Goal: Information Seeking & Learning: Check status

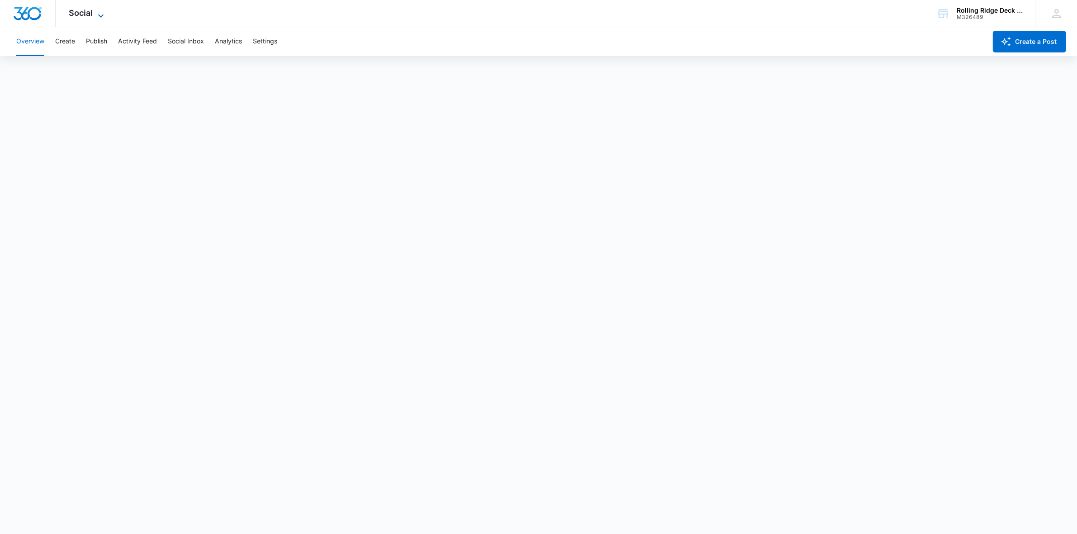
click at [87, 8] on span "Social" at bounding box center [81, 12] width 24 height 9
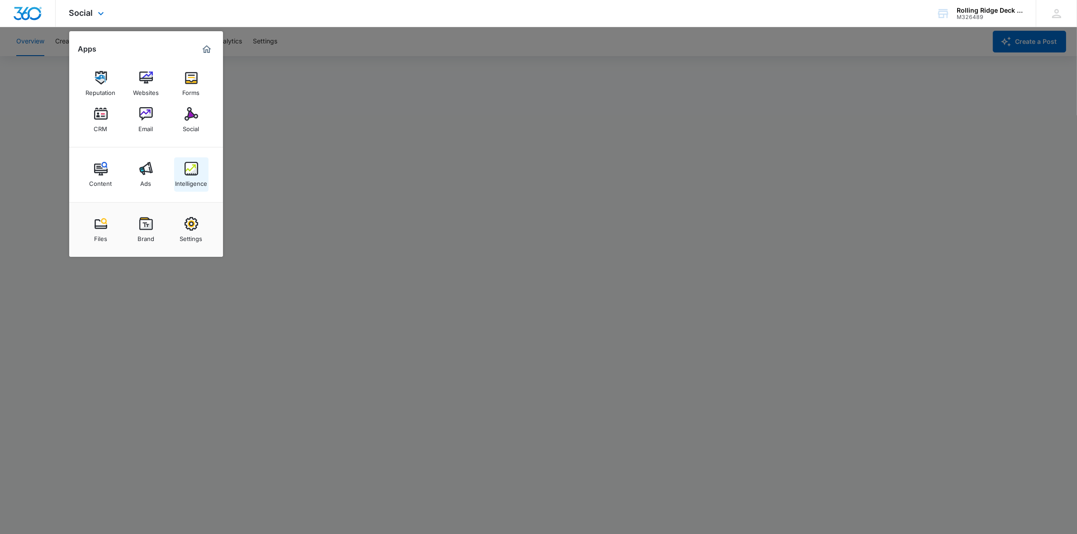
click at [190, 179] on div "Intelligence" at bounding box center [191, 181] width 32 height 12
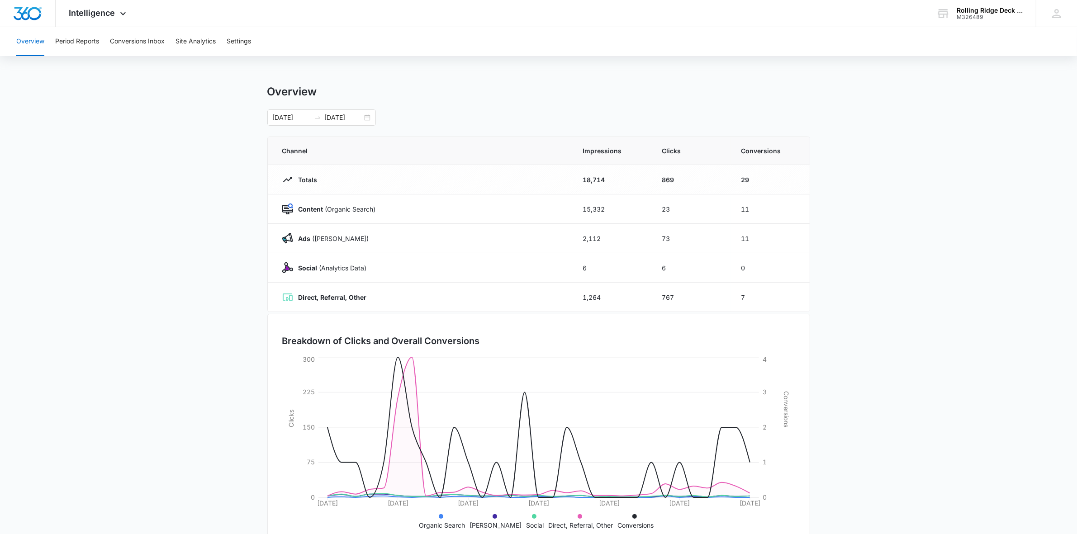
scroll to position [26, 0]
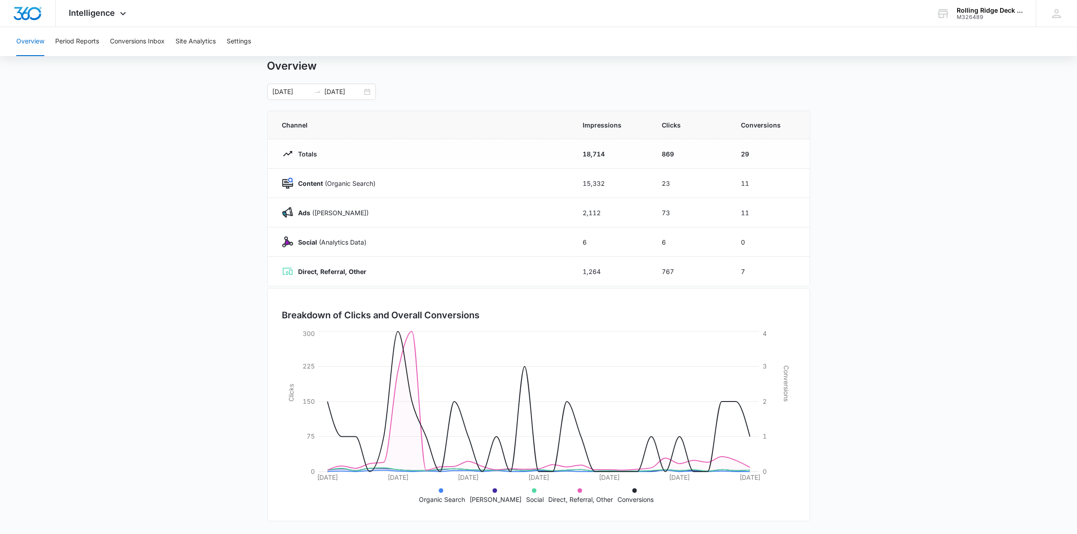
drag, startPoint x: 823, startPoint y: 170, endPoint x: 258, endPoint y: 103, distance: 568.8
click at [148, 41] on button "Conversions Inbox" at bounding box center [137, 41] width 55 height 29
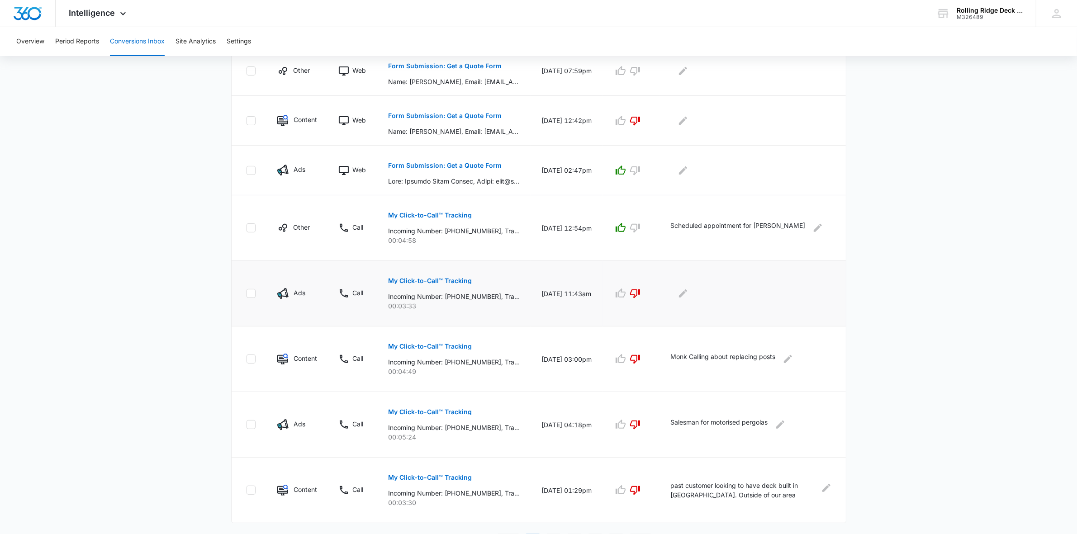
drag, startPoint x: 772, startPoint y: 250, endPoint x: 764, endPoint y: 289, distance: 40.1
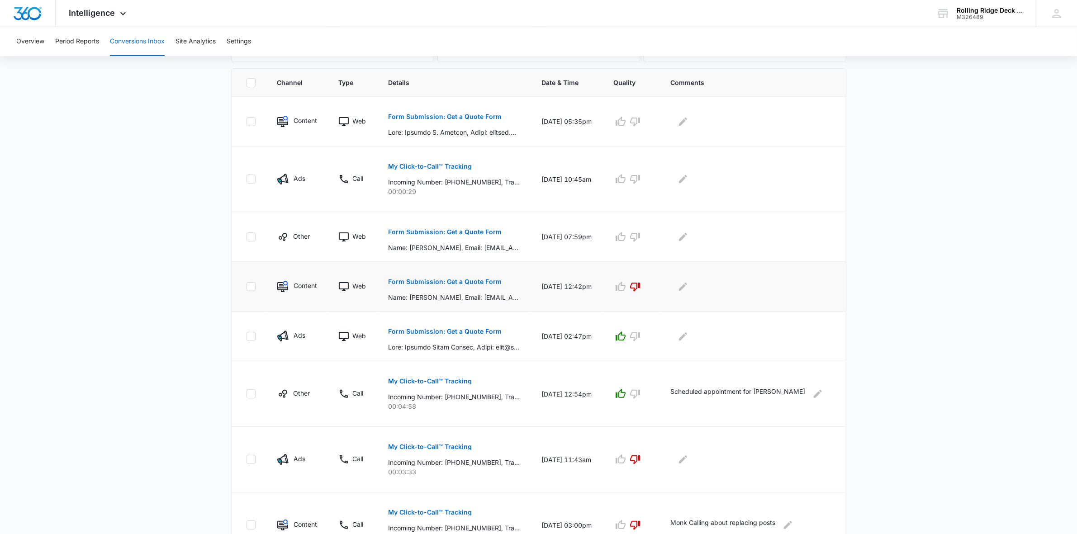
scroll to position [146, 0]
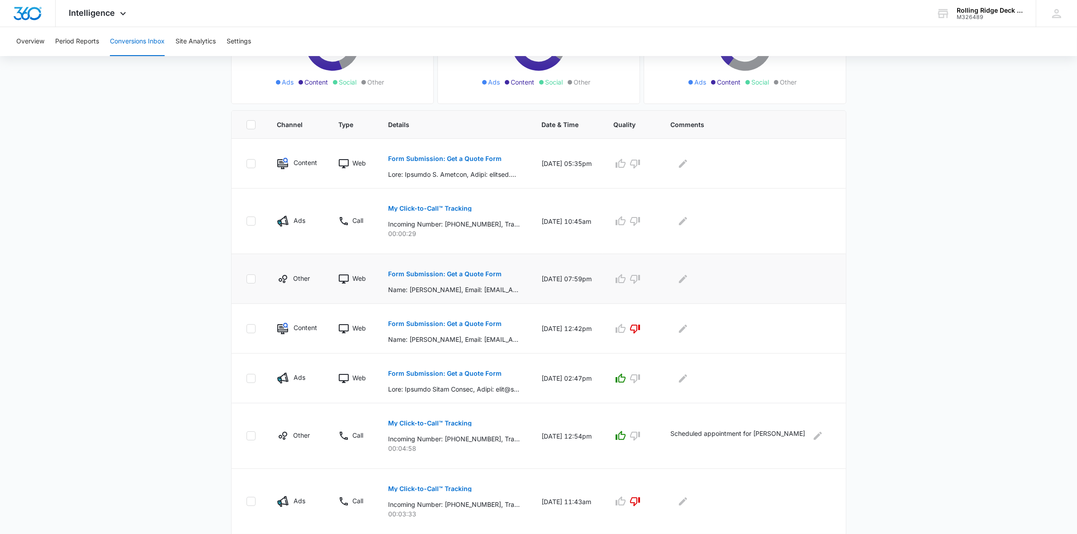
click at [481, 272] on p "Form Submission: Get a Quote Form" at bounding box center [445, 274] width 114 height 6
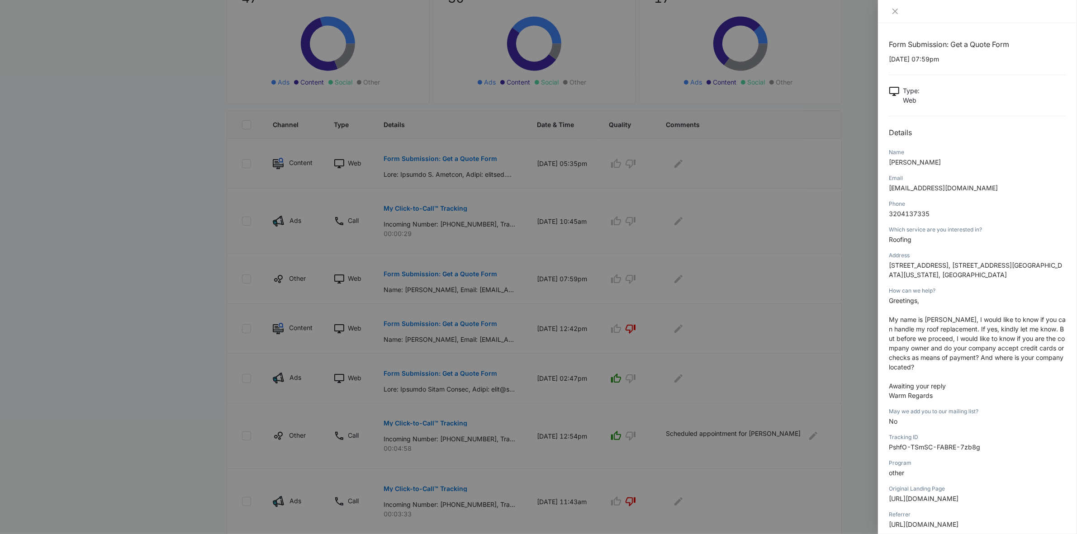
click at [645, 285] on div at bounding box center [538, 267] width 1077 height 534
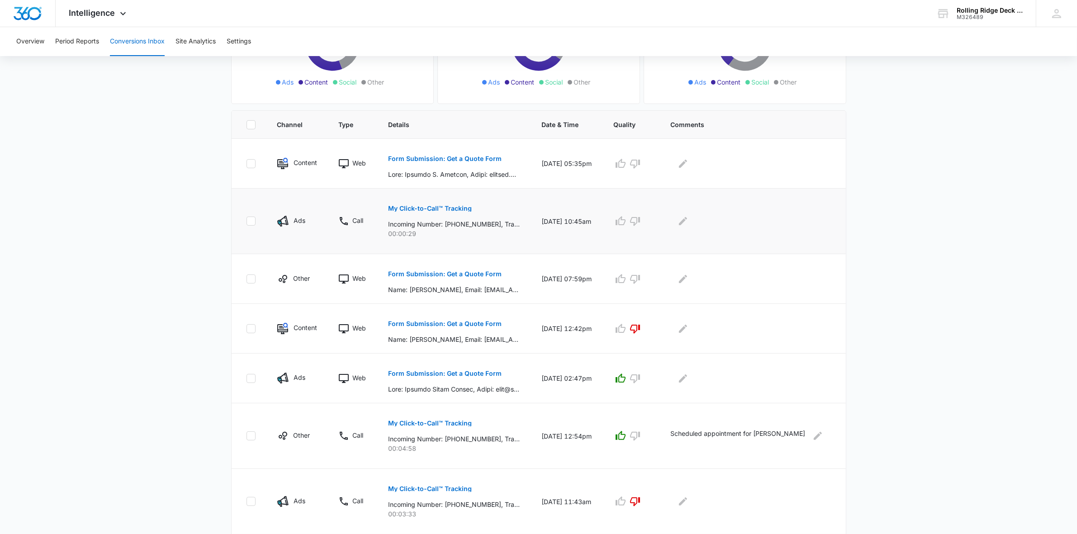
click at [442, 211] on p "My Click-to-Call™ Tracking" at bounding box center [430, 208] width 84 height 6
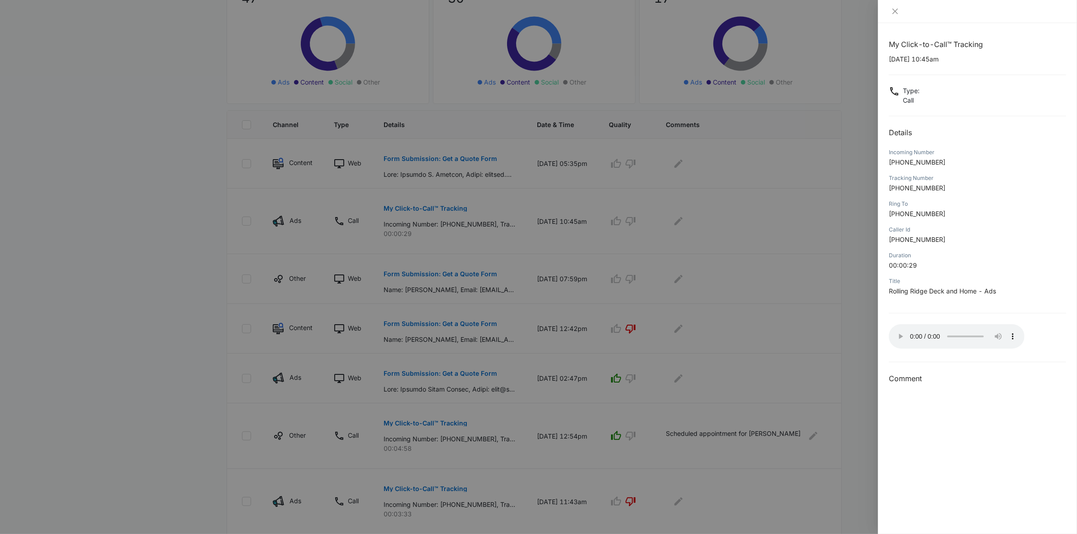
click at [514, 213] on div at bounding box center [538, 267] width 1077 height 534
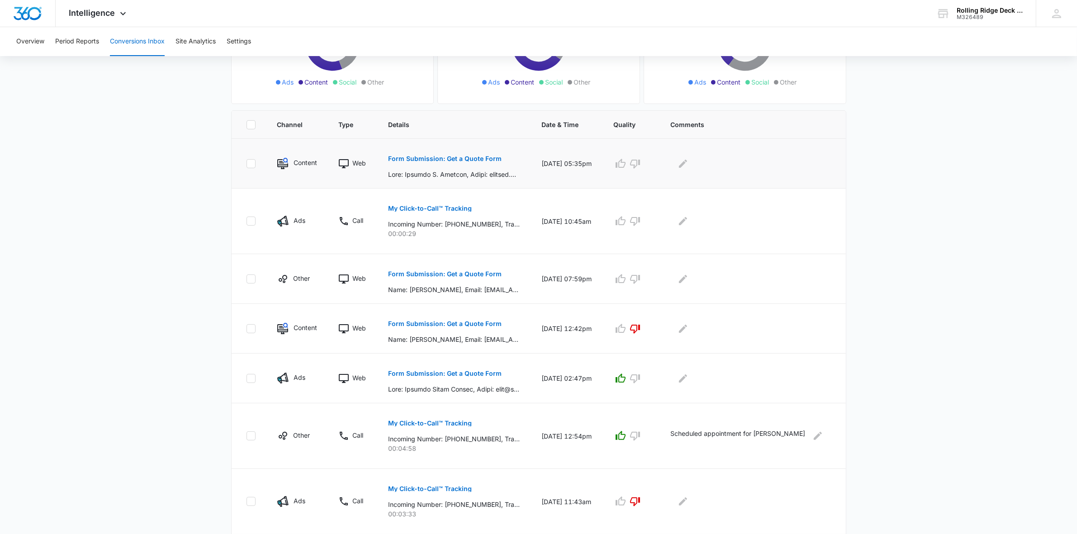
click at [465, 154] on button "Form Submission: Get a Quote Form" at bounding box center [445, 159] width 114 height 22
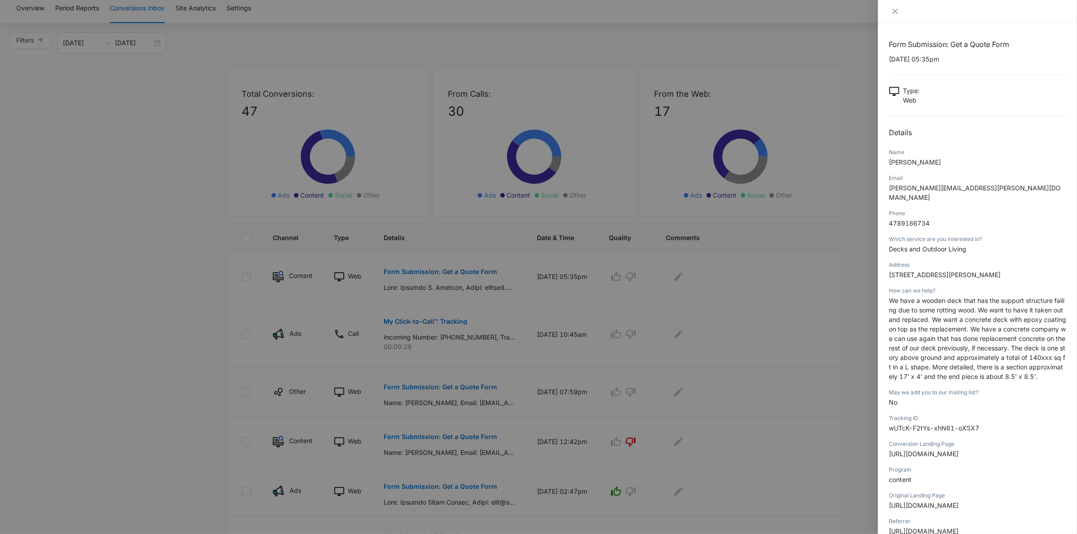
scroll to position [0, 0]
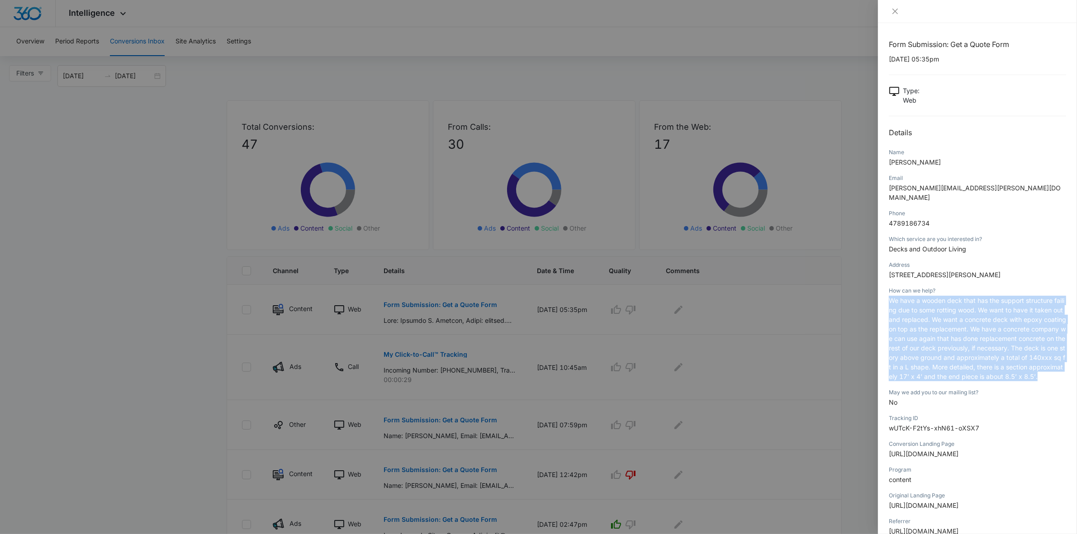
drag, startPoint x: 888, startPoint y: 302, endPoint x: 957, endPoint y: 393, distance: 114.6
click at [957, 393] on div "Form Submission: Get a Quote Form 09/09/2025 at 05:35pm Type : Web Details Name…" at bounding box center [977, 278] width 199 height 511
copy span "We have a wooden deck that has the support structure failing due to some rottin…"
drag, startPoint x: 1004, startPoint y: 268, endPoint x: 882, endPoint y: 267, distance: 122.1
click at [882, 267] on div "Form Submission: Get a Quote Form 09/09/2025 at 05:35pm Type : Web Details Name…" at bounding box center [977, 278] width 199 height 511
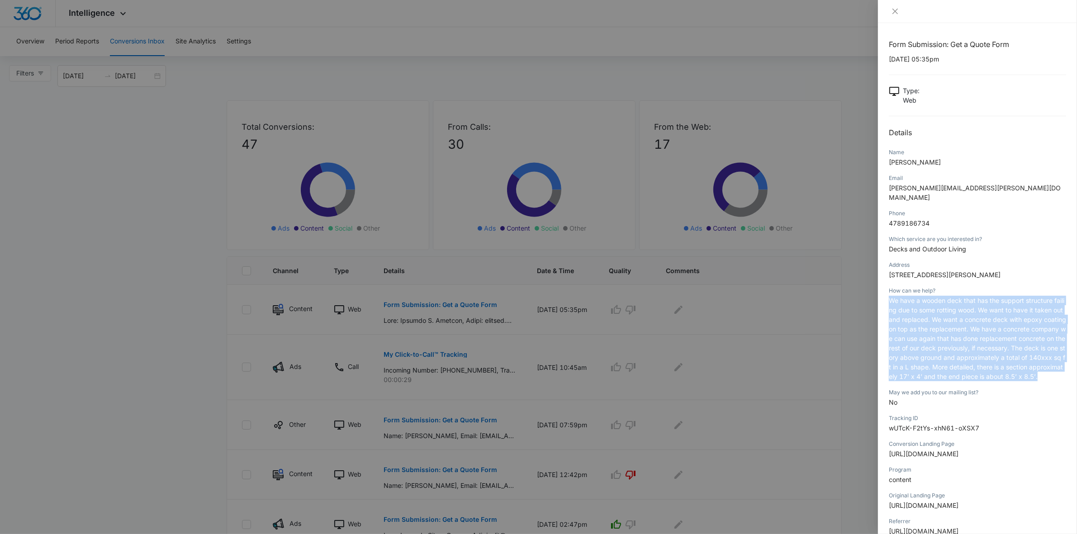
copy span "25448 Stanley Park Road, , Evergreen,"
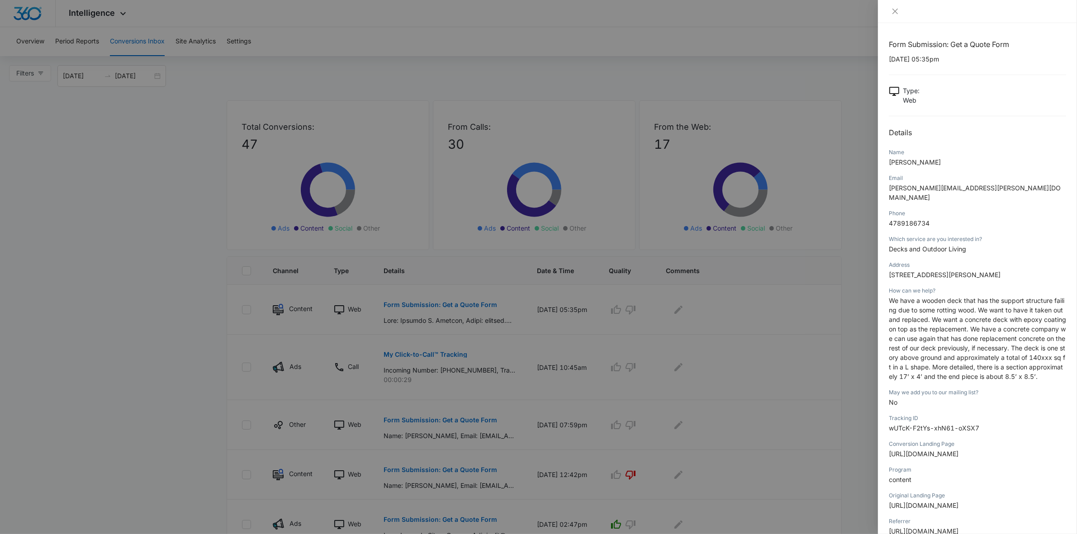
click at [587, 145] on div at bounding box center [538, 267] width 1077 height 534
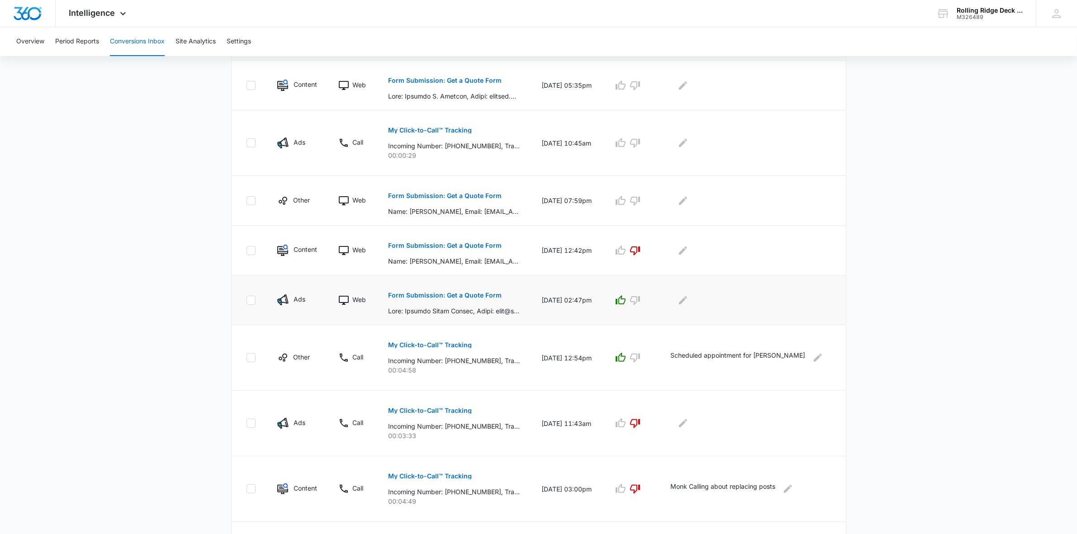
scroll to position [226, 0]
click at [448, 194] on p "Form Submission: Get a Quote Form" at bounding box center [445, 194] width 114 height 6
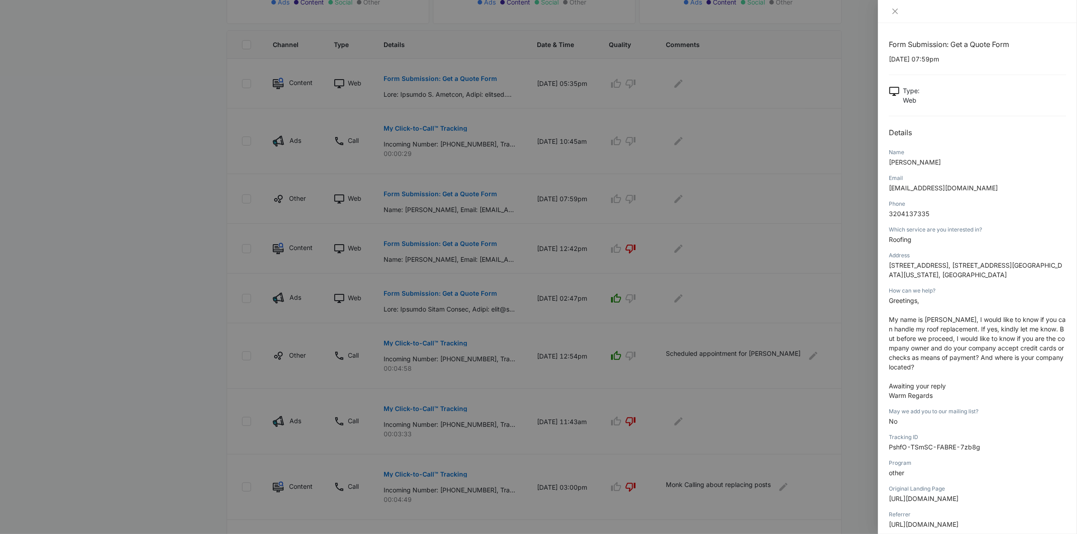
scroll to position [170, 0]
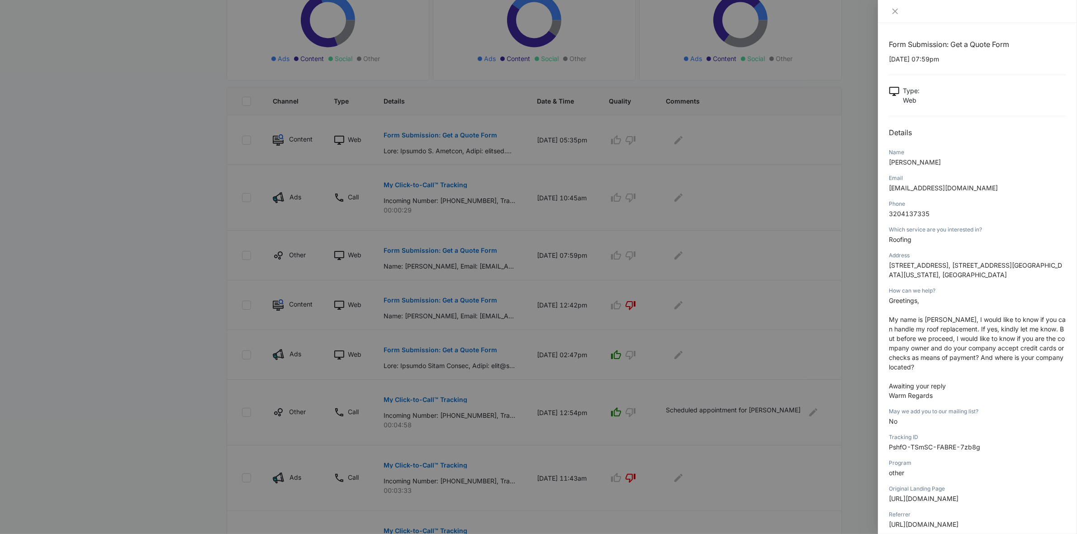
click at [761, 192] on div at bounding box center [538, 267] width 1077 height 534
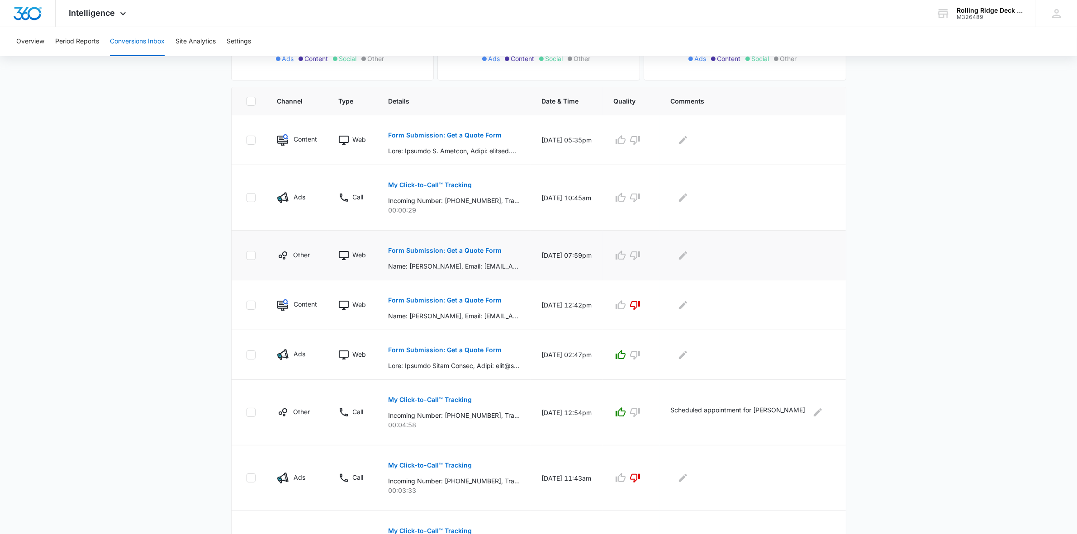
click at [435, 253] on p "Form Submission: Get a Quote Form" at bounding box center [445, 250] width 114 height 6
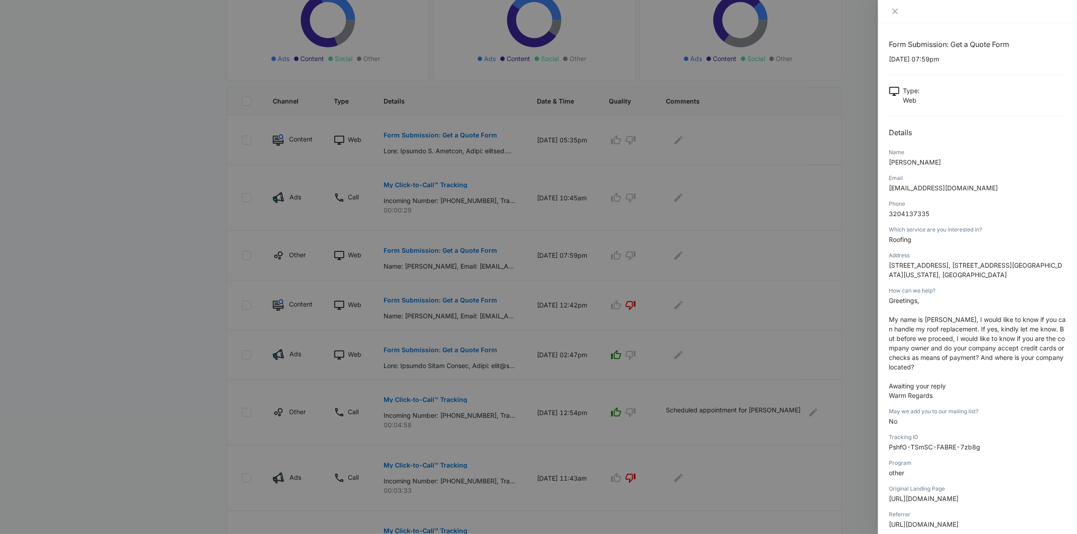
click at [790, 159] on div at bounding box center [538, 267] width 1077 height 534
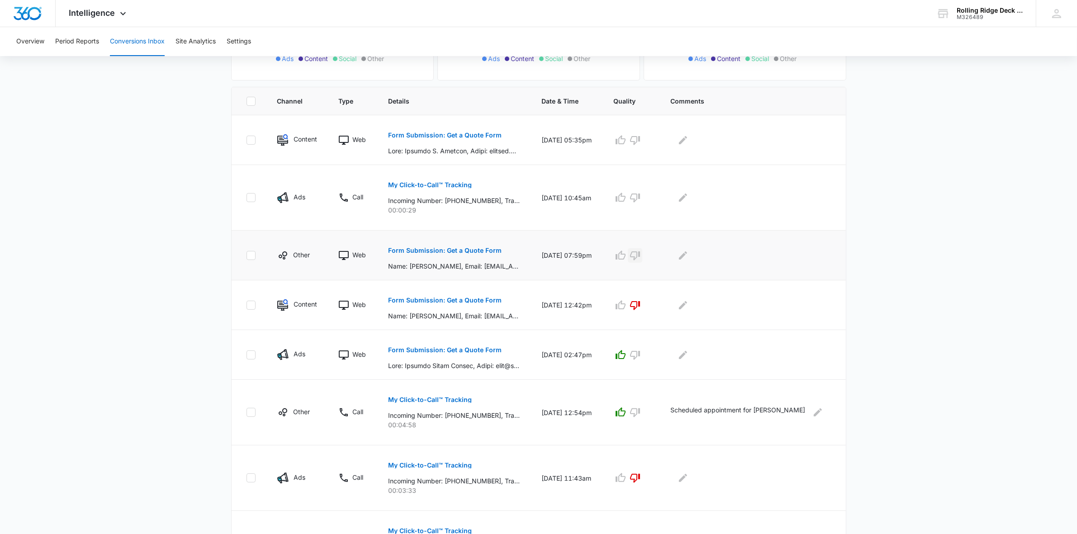
click at [642, 250] on button "button" at bounding box center [635, 255] width 14 height 14
click at [439, 188] on p "My Click-to-Call™ Tracking" at bounding box center [430, 185] width 84 height 6
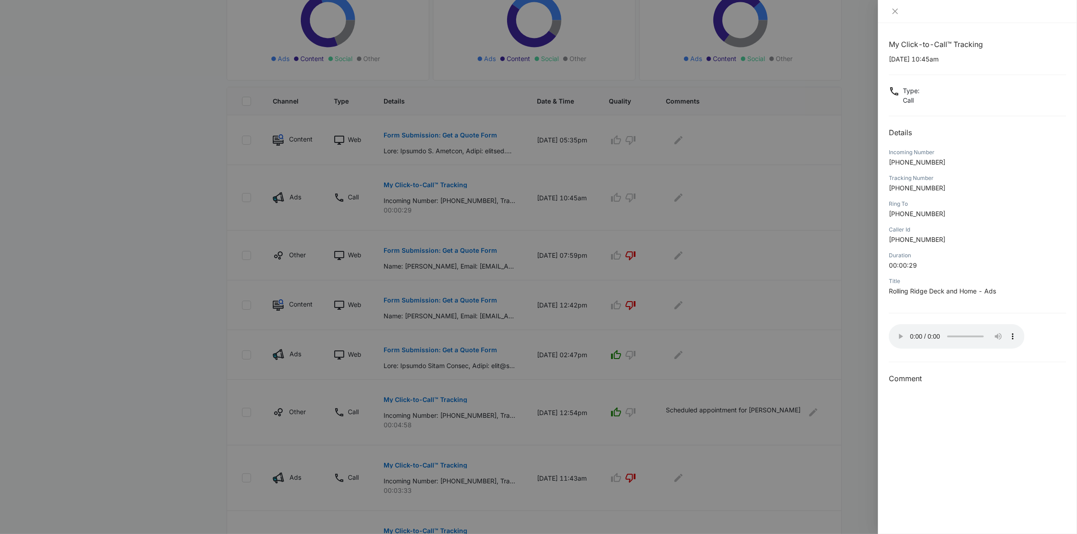
click at [768, 250] on div at bounding box center [538, 267] width 1077 height 534
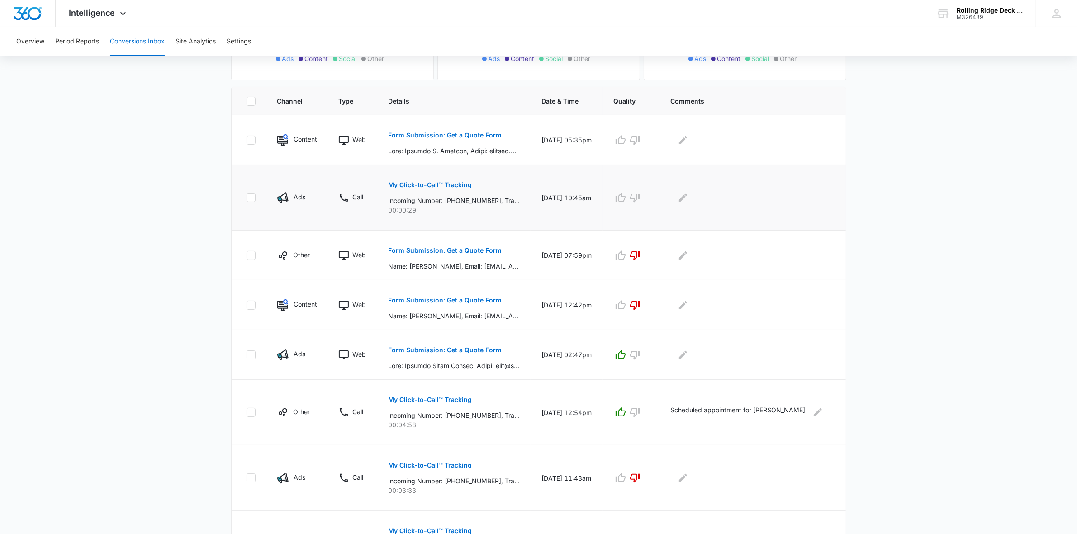
click at [421, 180] on button "My Click-to-Call™ Tracking" at bounding box center [430, 185] width 84 height 22
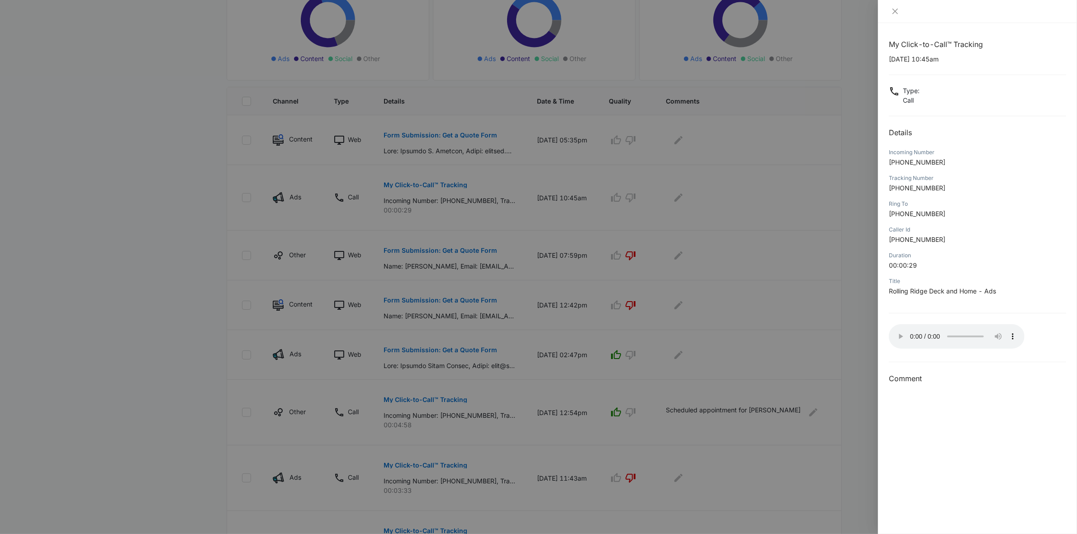
click at [774, 194] on div at bounding box center [538, 267] width 1077 height 534
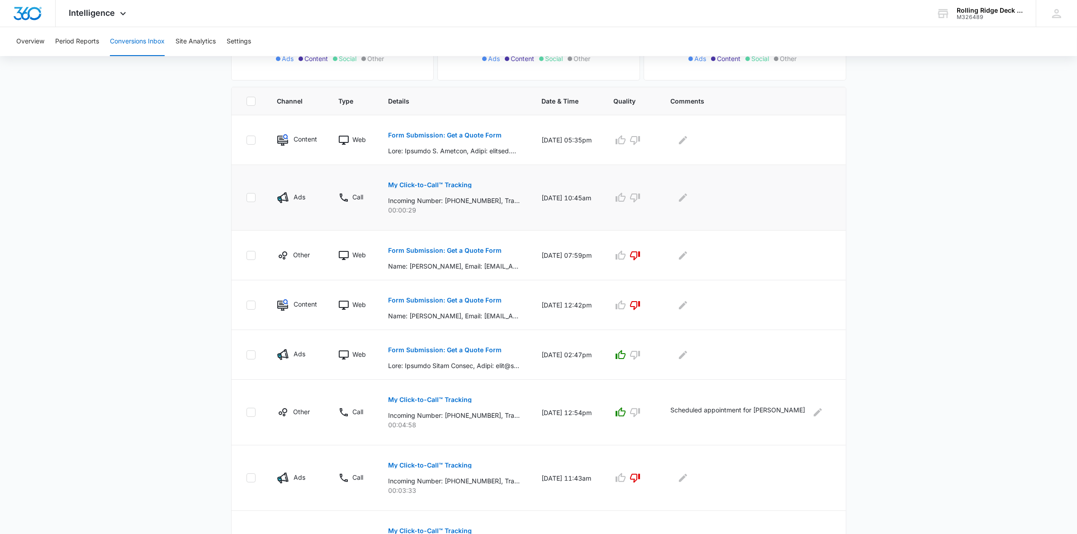
click at [251, 195] on icon at bounding box center [251, 198] width 8 height 8
click at [246, 198] on input "checkbox" at bounding box center [246, 198] width 0 height 0
checkbox input "true"
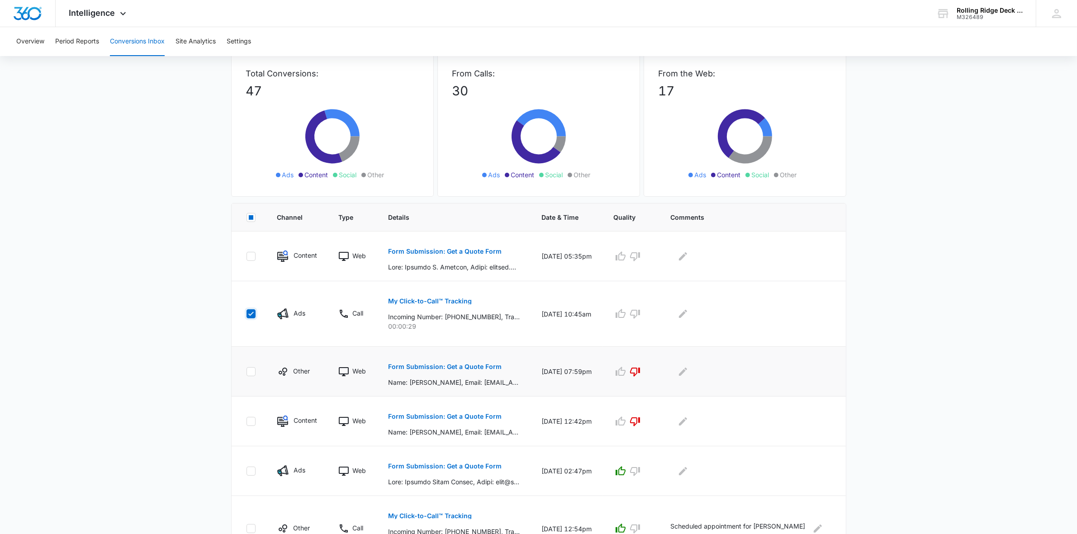
scroll to position [33, 0]
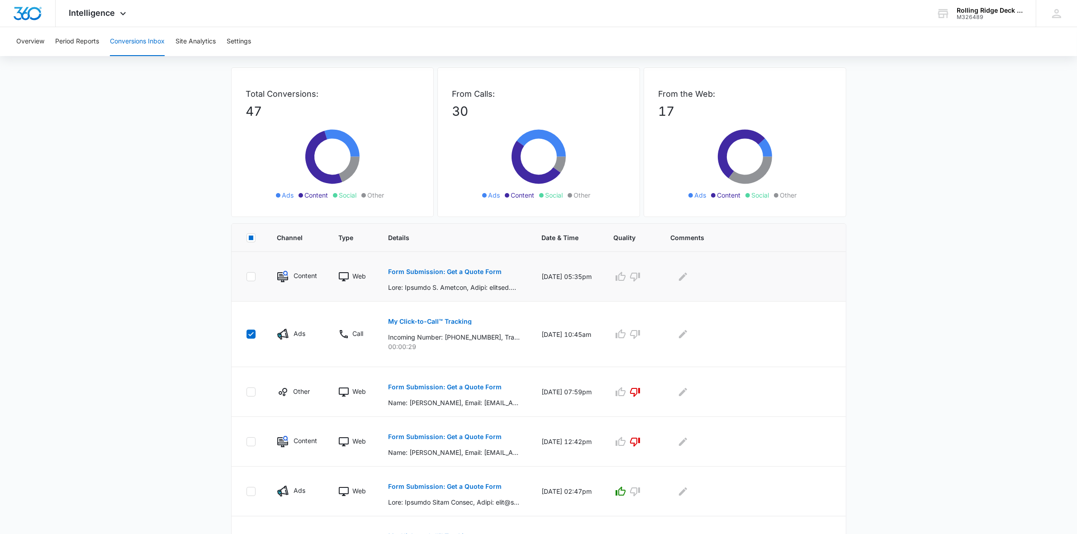
click at [426, 270] on p "Form Submission: Get a Quote Form" at bounding box center [445, 272] width 114 height 6
